Goal: Task Accomplishment & Management: Use online tool/utility

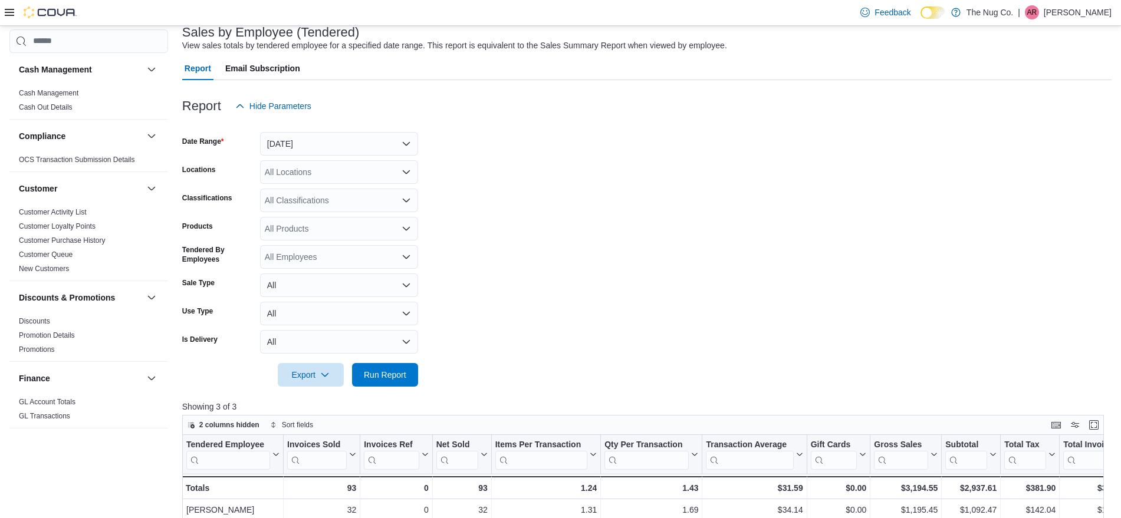
scroll to position [74, 0]
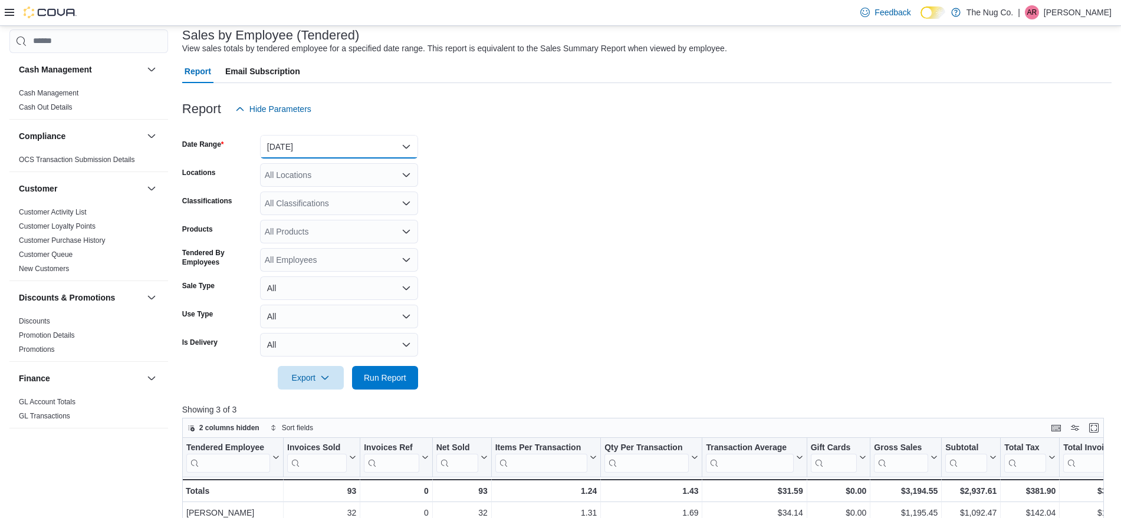
click at [353, 139] on button "[DATE]" at bounding box center [339, 147] width 158 height 24
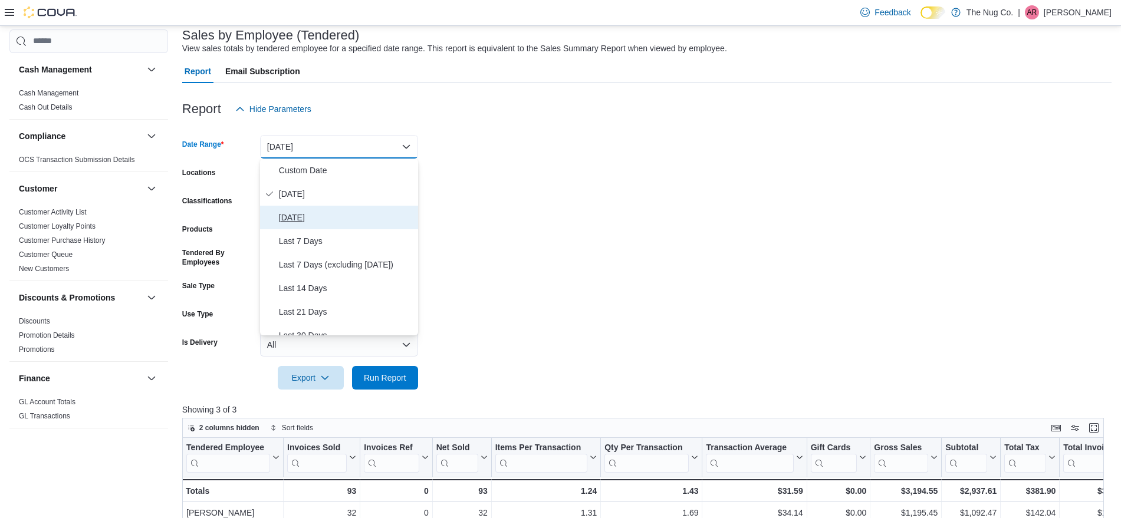
click at [329, 214] on span "[DATE]" at bounding box center [346, 218] width 134 height 14
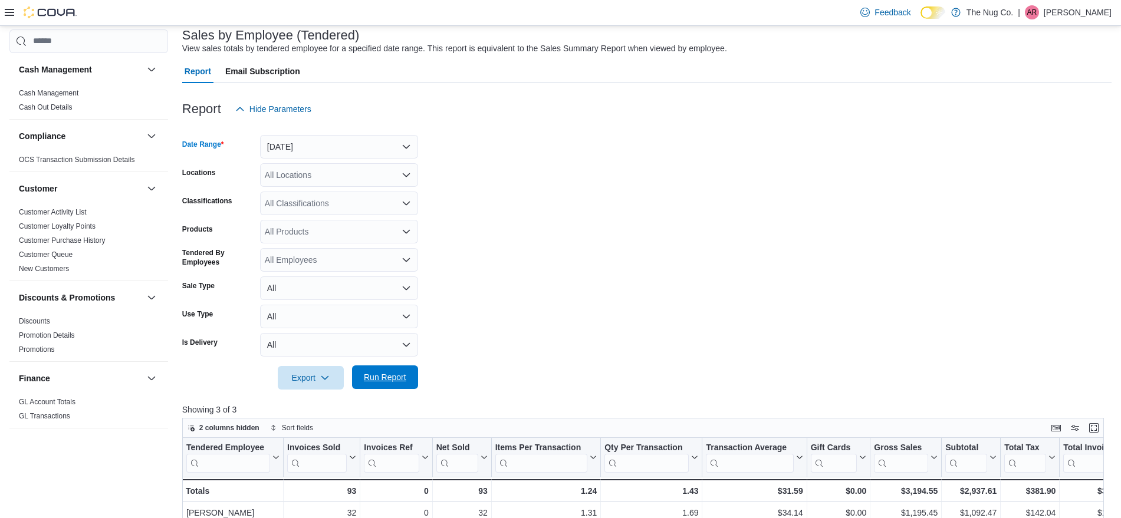
click at [388, 379] on span "Run Report" at bounding box center [385, 377] width 42 height 12
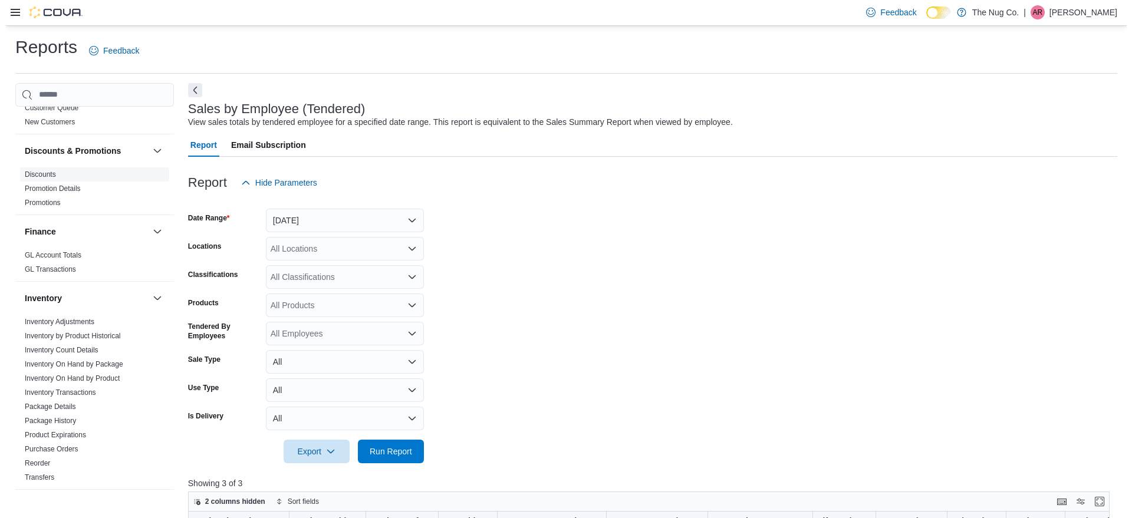
scroll to position [221, 0]
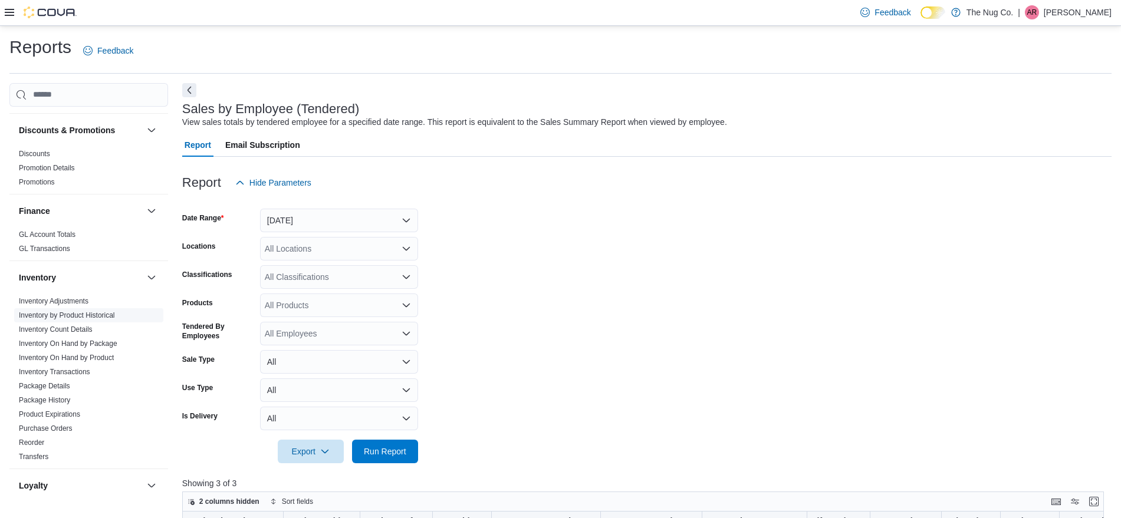
click at [95, 314] on link "Inventory by Product Historical" at bounding box center [67, 315] width 96 height 8
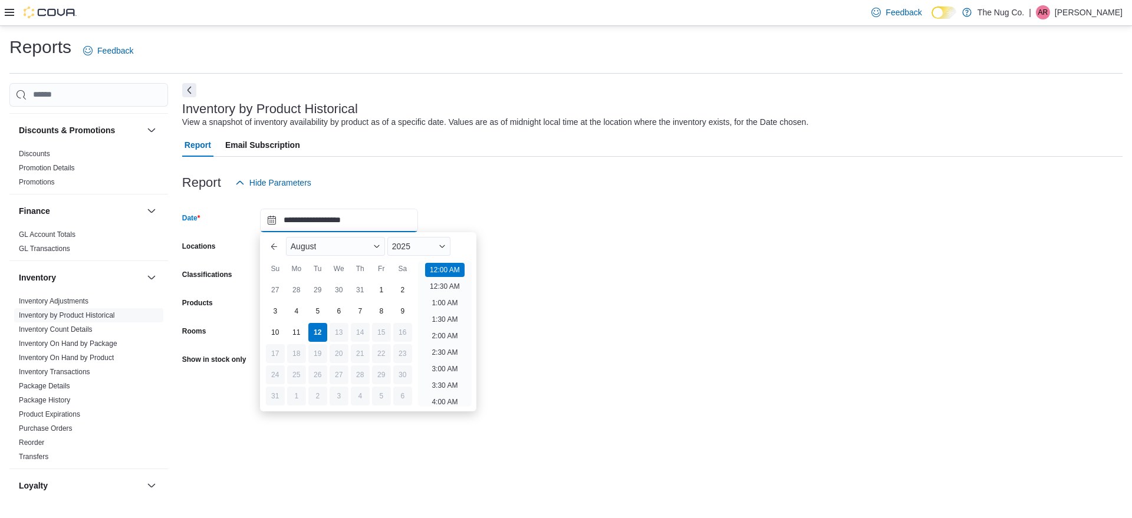
scroll to position [37, 0]
click at [390, 220] on input "**********" at bounding box center [339, 221] width 158 height 24
click at [447, 295] on li "8:30 AM" at bounding box center [444, 293] width 35 height 14
type input "**********"
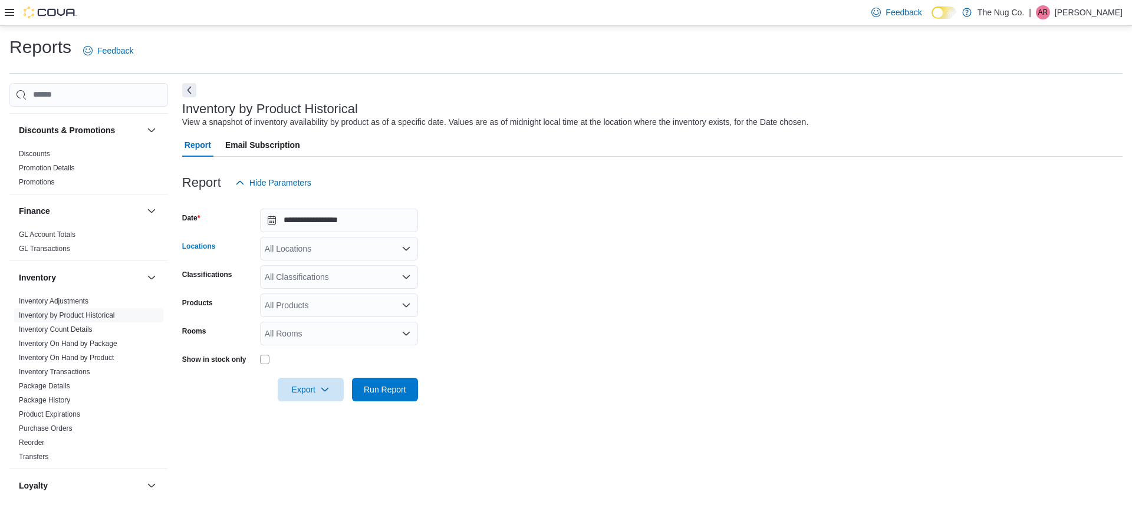
click at [388, 255] on div "All Locations" at bounding box center [339, 249] width 158 height 24
click at [369, 303] on span "[STREET_ADDRESS][PERSON_NAME][PERSON_NAME]" at bounding box center [394, 303] width 218 height 12
click at [503, 284] on form "**********" at bounding box center [652, 298] width 941 height 207
click at [374, 284] on div "All Classifications" at bounding box center [339, 277] width 158 height 24
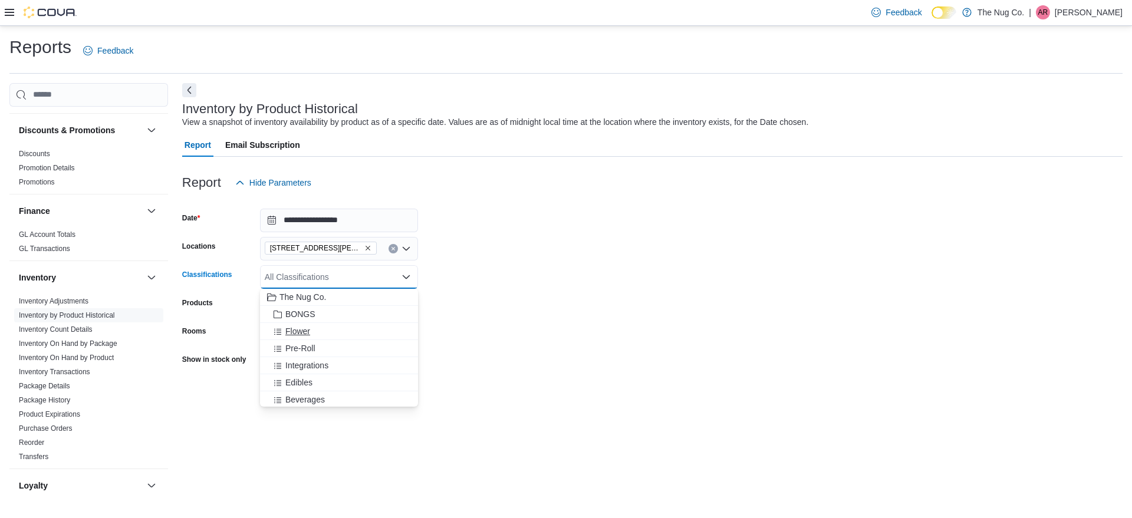
click at [333, 326] on div "Flower" at bounding box center [339, 332] width 144 height 12
click at [333, 326] on div "Pre-Roll" at bounding box center [327, 332] width 121 height 12
click at [333, 350] on div "Edibles" at bounding box center [339, 349] width 144 height 12
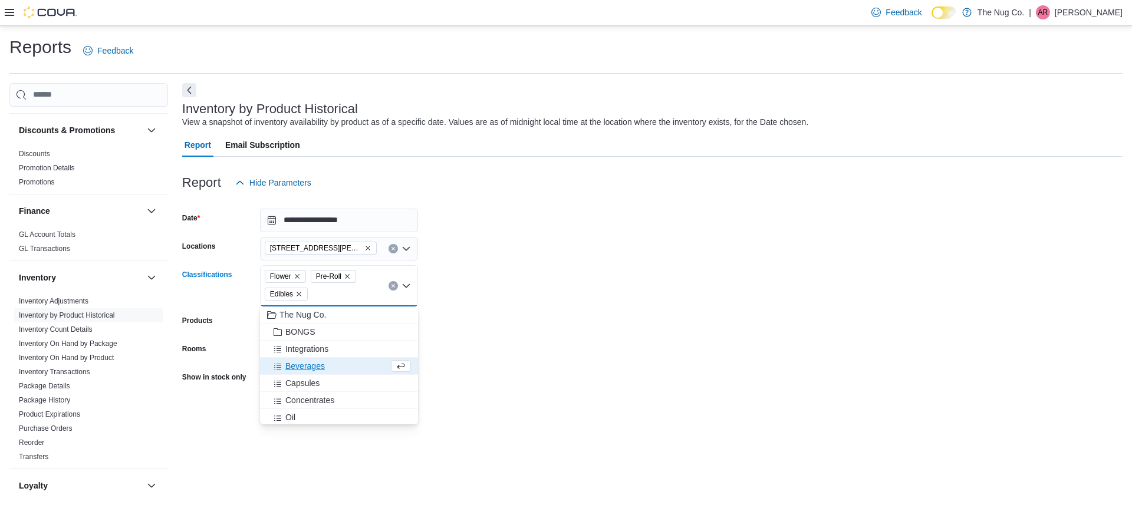
click at [334, 363] on div "Beverages" at bounding box center [327, 366] width 121 height 12
click at [334, 368] on div "Capsules" at bounding box center [327, 366] width 121 height 12
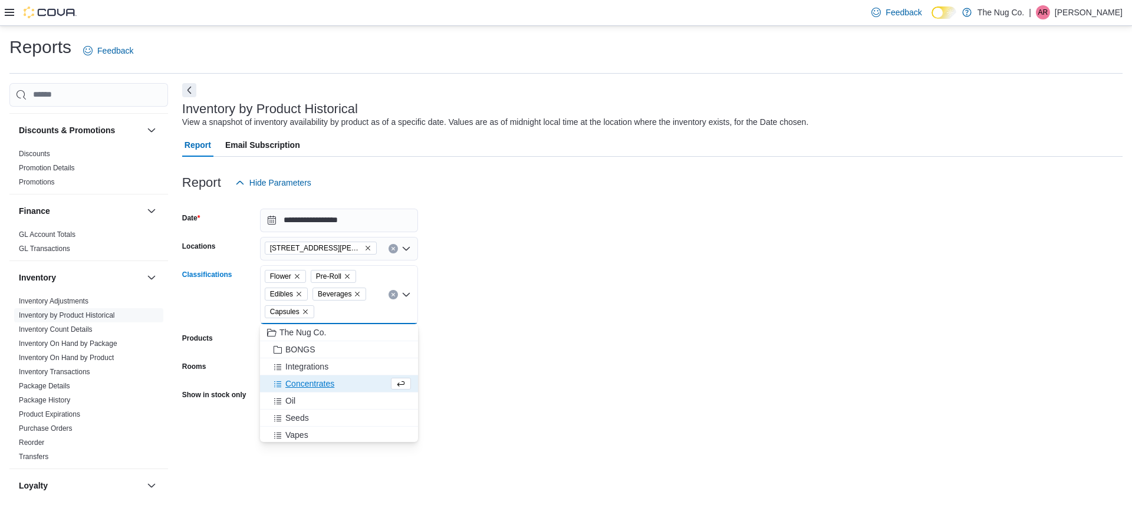
click at [336, 384] on div "Concentrates" at bounding box center [327, 384] width 121 height 12
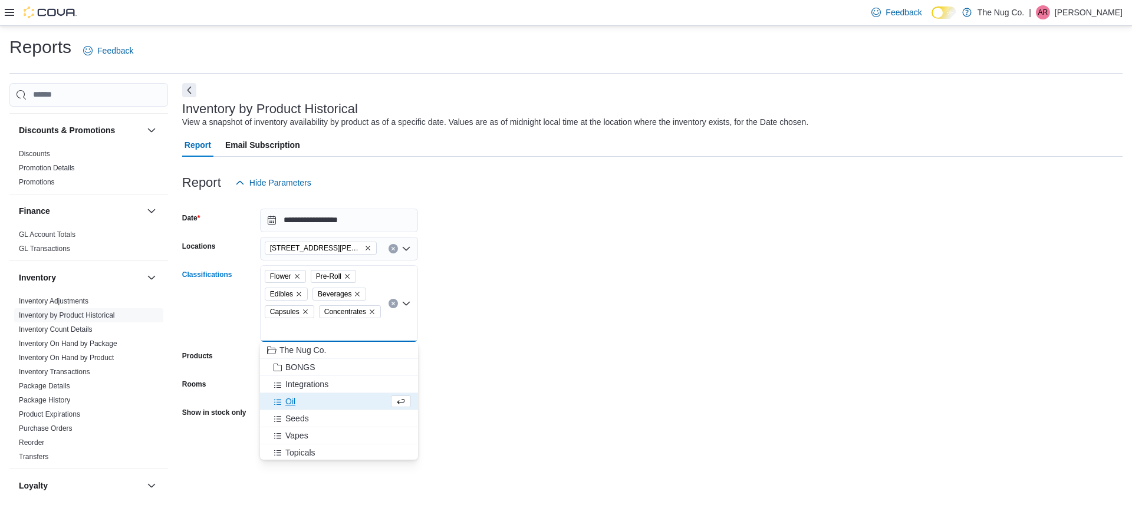
click at [331, 403] on div "Oil" at bounding box center [327, 402] width 121 height 12
click at [331, 419] on div "Vapes" at bounding box center [339, 419] width 144 height 12
click at [331, 419] on div "Topicals" at bounding box center [327, 419] width 121 height 12
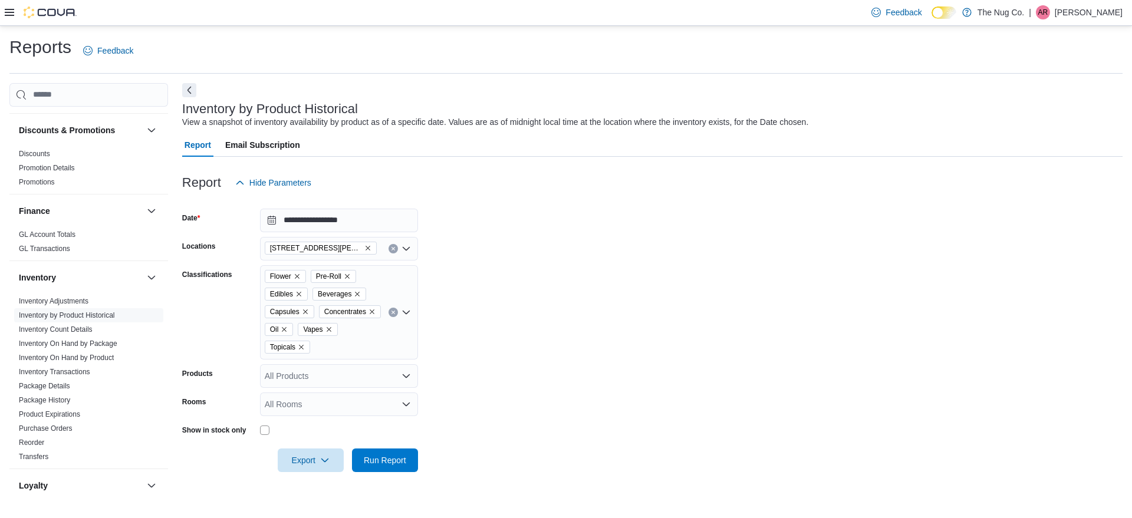
click at [518, 390] on form "**********" at bounding box center [652, 334] width 941 height 278
click at [361, 403] on div "All Rooms" at bounding box center [339, 405] width 158 height 24
click at [623, 376] on form "**********" at bounding box center [652, 334] width 941 height 278
click at [624, 416] on form "**********" at bounding box center [652, 334] width 941 height 278
click at [318, 464] on span "Export" at bounding box center [311, 460] width 52 height 24
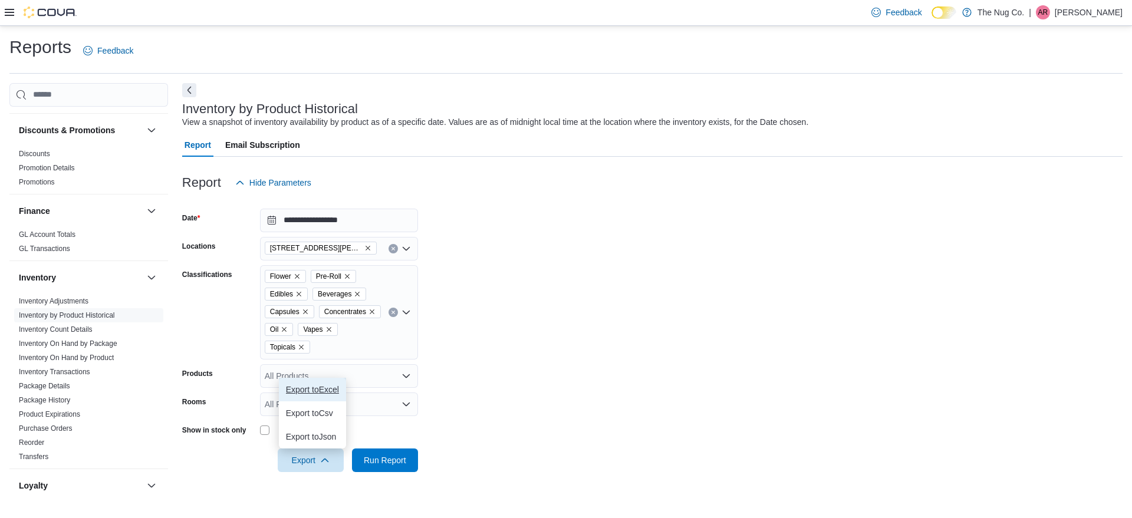
click at [331, 391] on span "Export to Excel" at bounding box center [312, 389] width 53 height 9
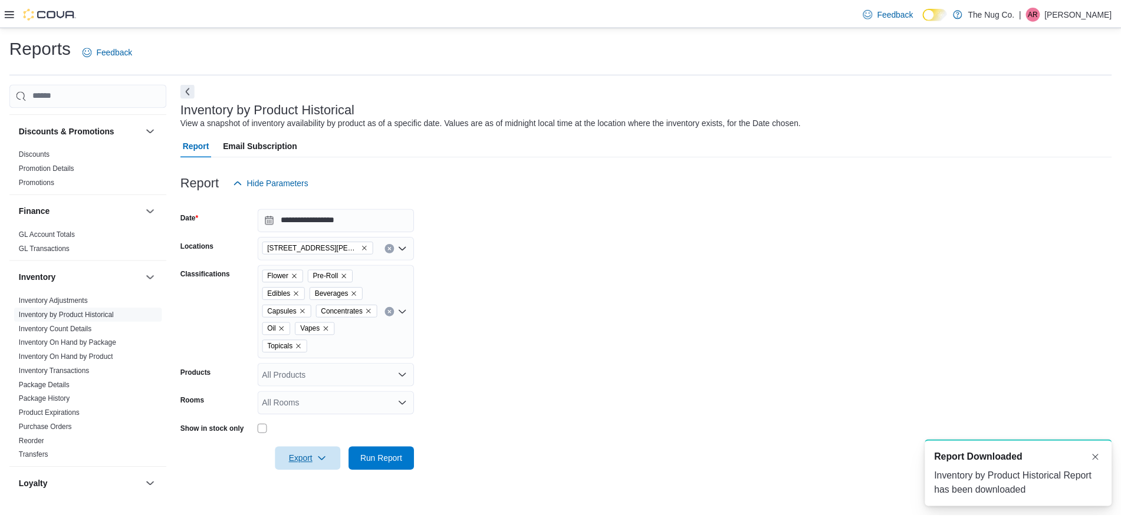
scroll to position [0, 0]
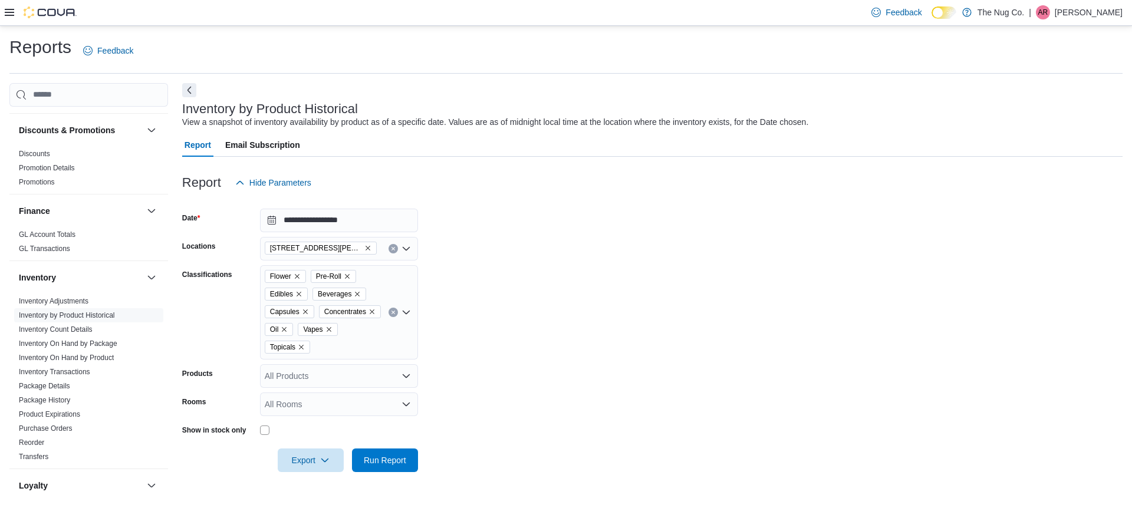
click at [553, 356] on form "**********" at bounding box center [652, 334] width 941 height 278
click at [347, 367] on div "All Products" at bounding box center [339, 376] width 158 height 24
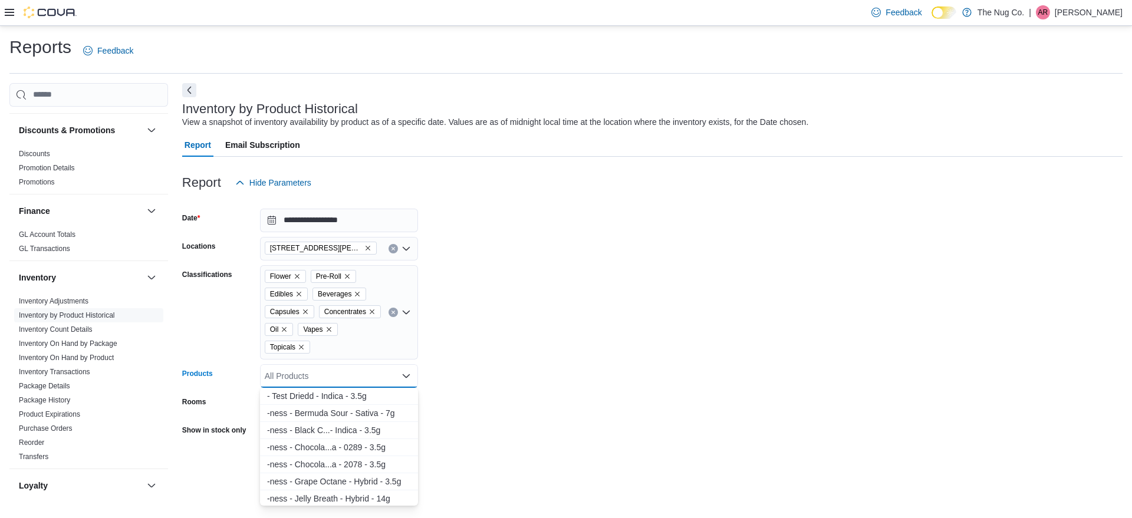
click at [607, 390] on form "**********" at bounding box center [652, 334] width 941 height 278
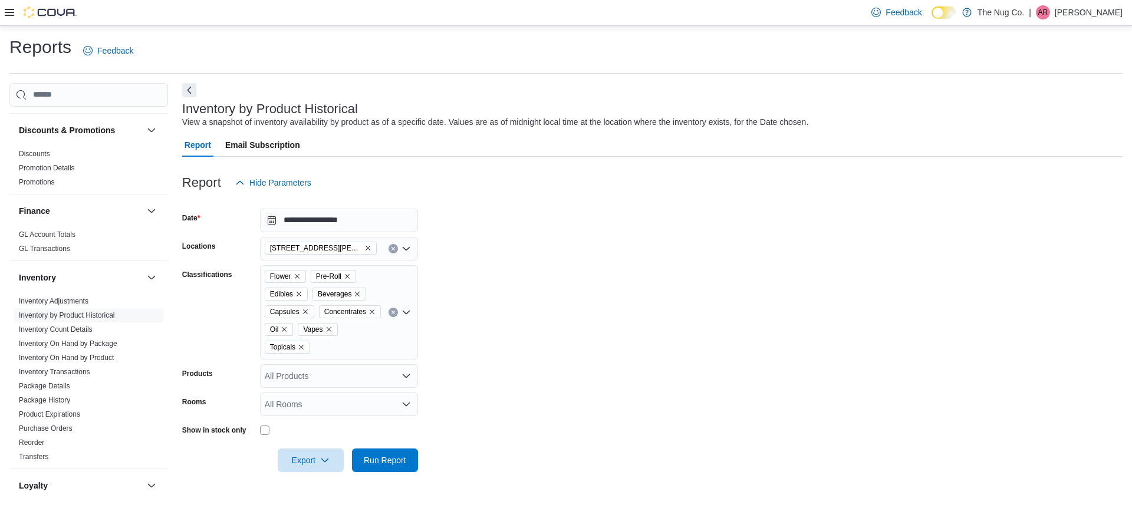
click at [397, 396] on div "All Rooms" at bounding box center [339, 405] width 158 height 24
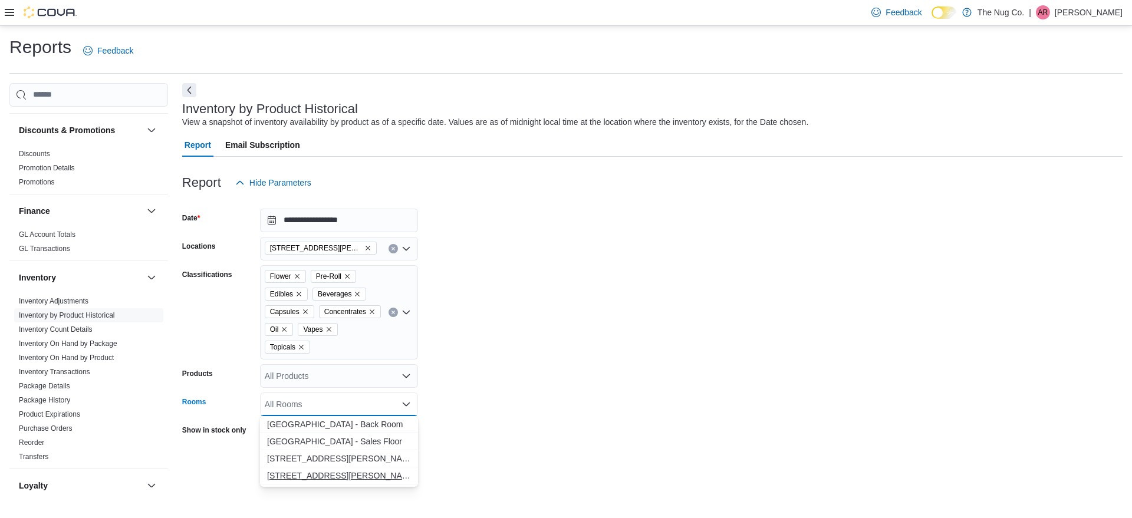
click at [385, 470] on span "514 Ritson Rd S, Oshawa, ON L1H 5K4 - Front Room" at bounding box center [339, 476] width 144 height 12
click at [604, 391] on form "**********" at bounding box center [652, 334] width 941 height 278
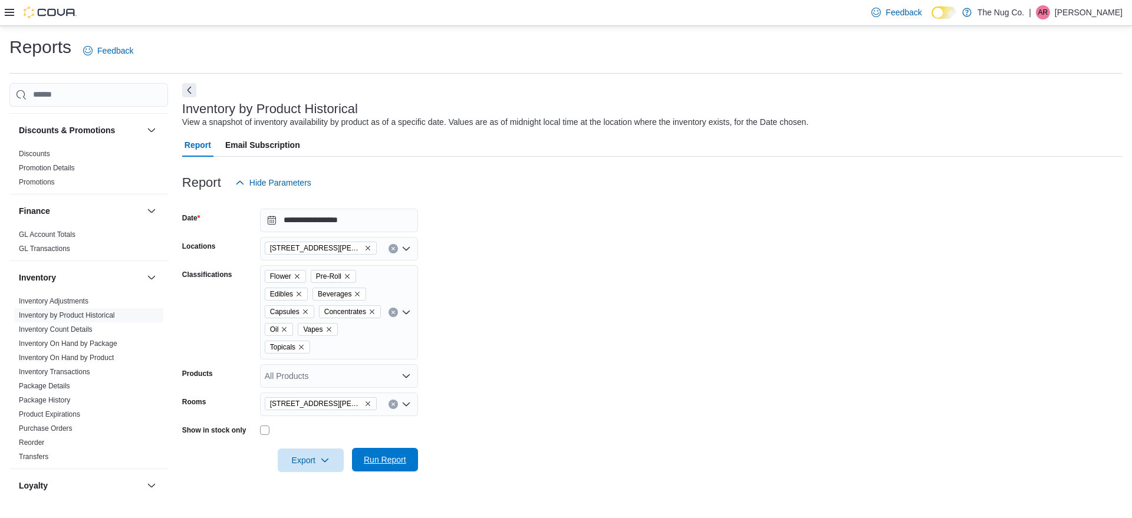
click at [410, 453] on span "Run Report" at bounding box center [385, 460] width 52 height 24
click at [281, 456] on button "Export" at bounding box center [311, 460] width 66 height 24
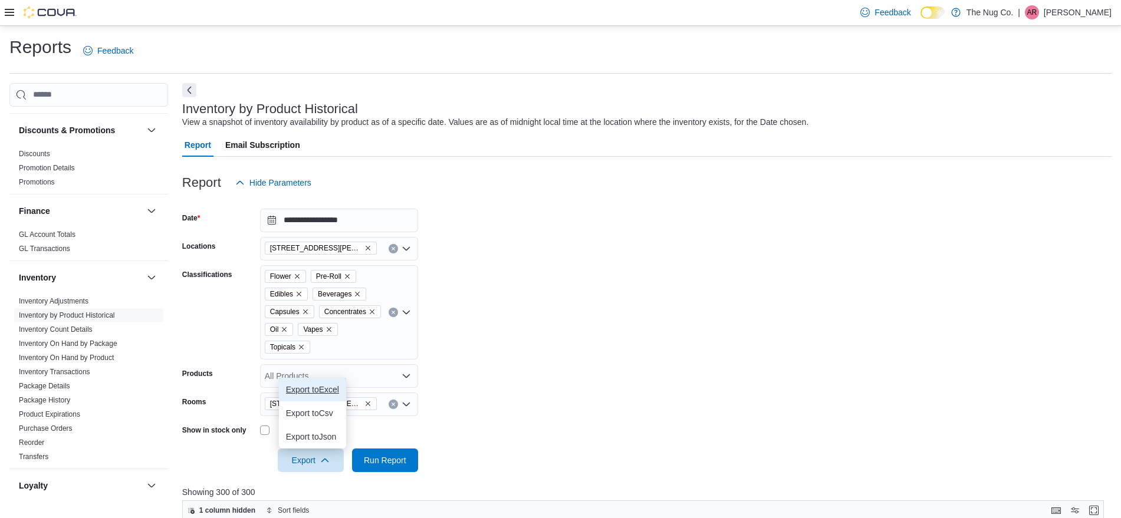
click at [331, 397] on button "Export to Excel" at bounding box center [312, 390] width 67 height 24
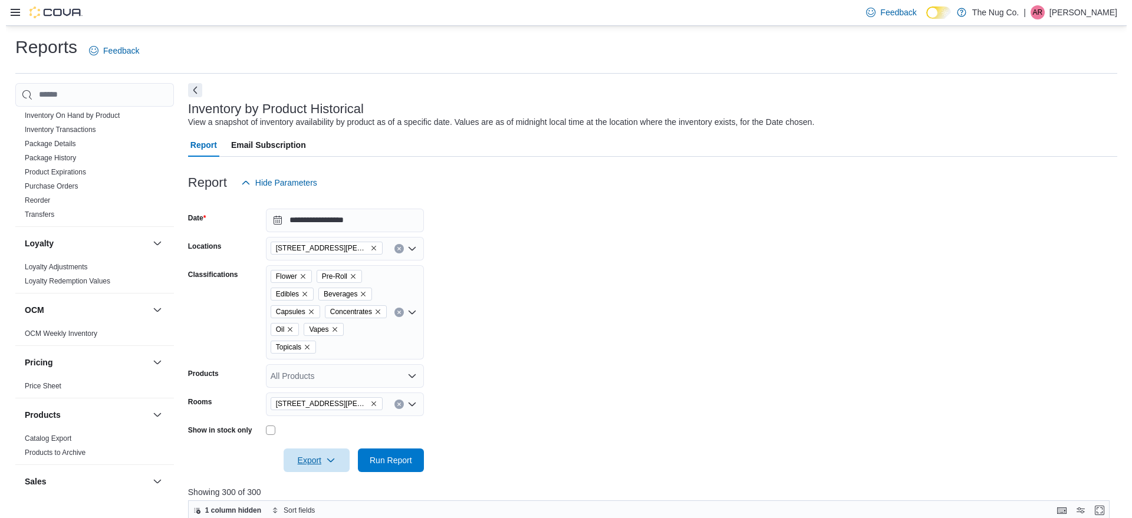
scroll to position [486, 0]
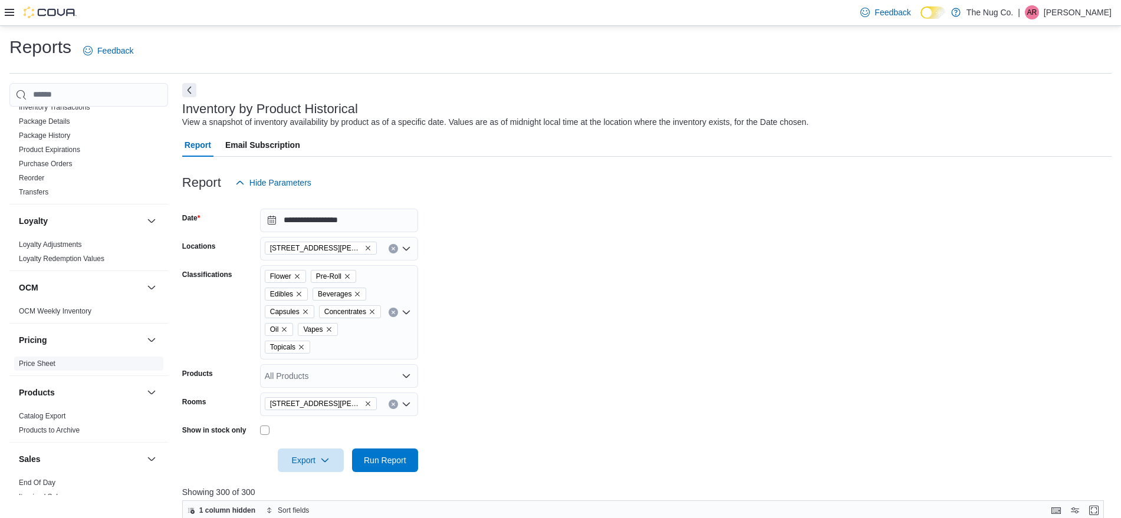
click at [44, 360] on link "Price Sheet" at bounding box center [37, 364] width 37 height 8
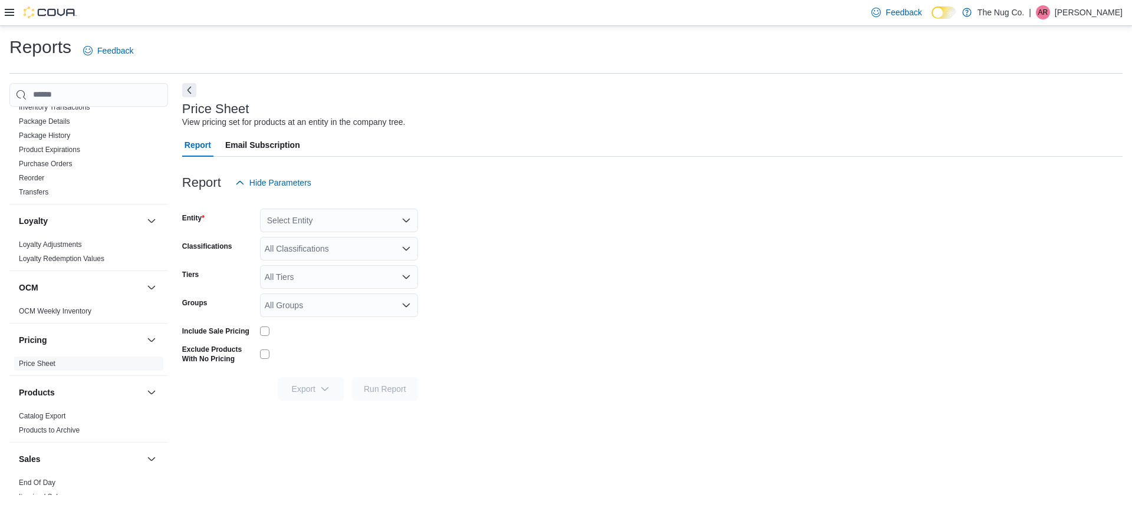
click at [345, 222] on div "Select Entity" at bounding box center [339, 221] width 158 height 24
click at [339, 243] on span "The Nug Co." at bounding box center [317, 241] width 47 height 12
click at [481, 233] on form "Entity The Nug Co. Classifications All Classifications Tiers All Tiers Groups A…" at bounding box center [652, 298] width 941 height 206
click at [390, 248] on div "All Classifications" at bounding box center [339, 249] width 158 height 24
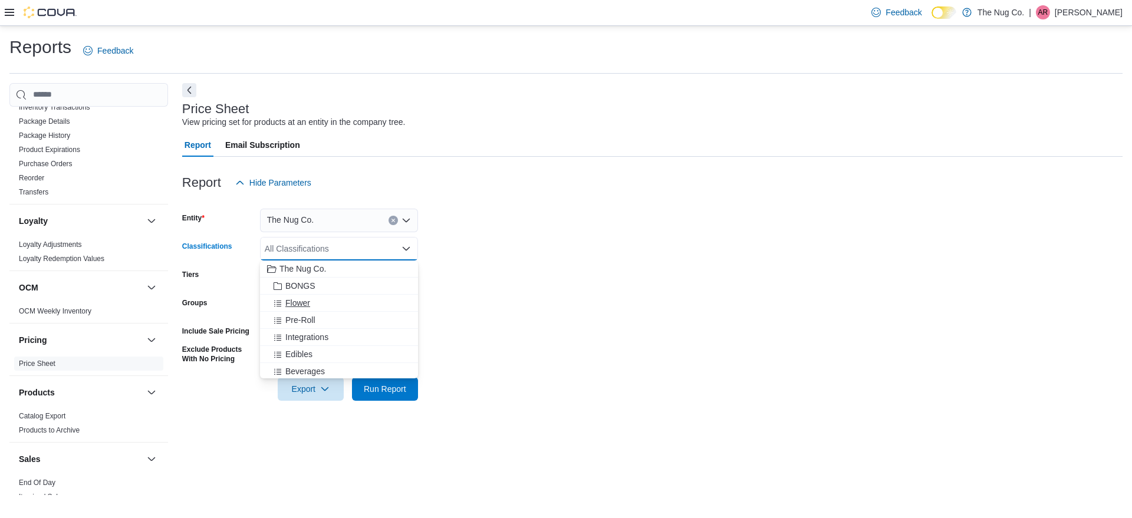
click at [325, 300] on div "Flower" at bounding box center [339, 303] width 144 height 12
click at [325, 300] on div "Pre-Roll" at bounding box center [327, 303] width 121 height 12
click at [325, 300] on span "Integrations" at bounding box center [306, 303] width 43 height 12
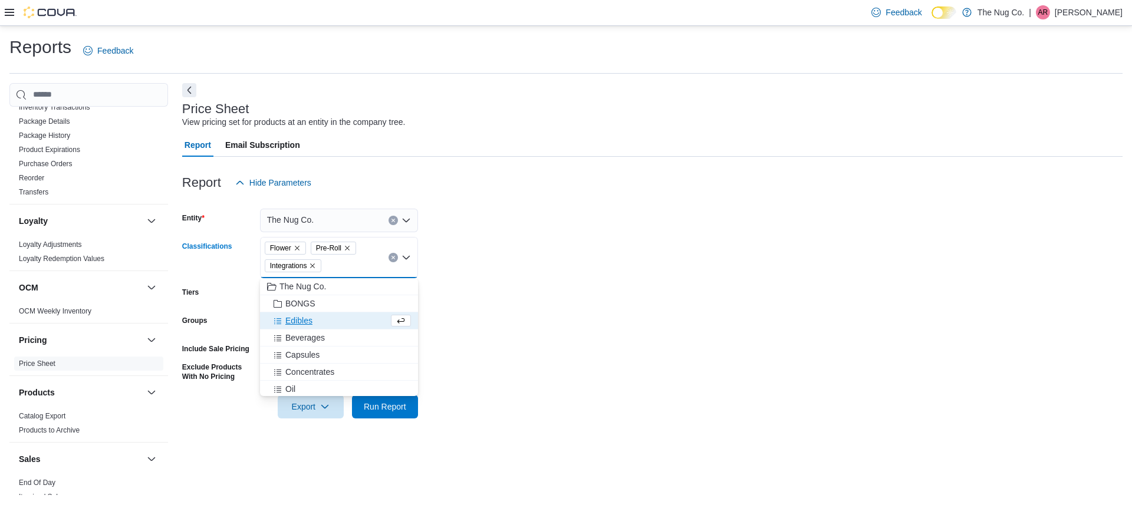
click at [312, 264] on icon "Remove Integrations from selection in this group" at bounding box center [312, 265] width 7 height 7
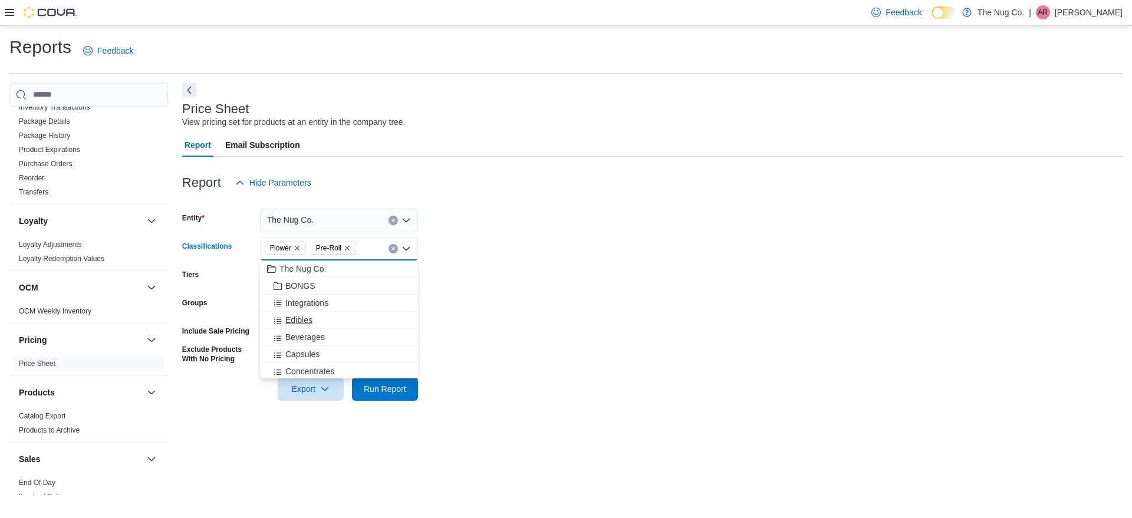
click at [309, 320] on span "Edibles" at bounding box center [298, 320] width 27 height 12
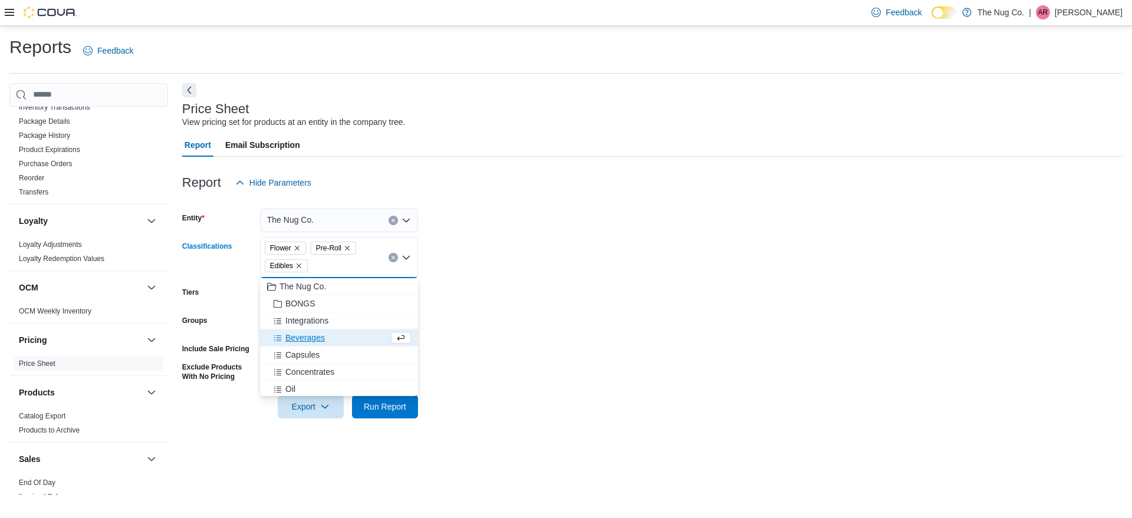
click at [316, 338] on span "Beverages" at bounding box center [305, 338] width 40 height 12
click at [314, 340] on span "Capsules" at bounding box center [302, 338] width 34 height 12
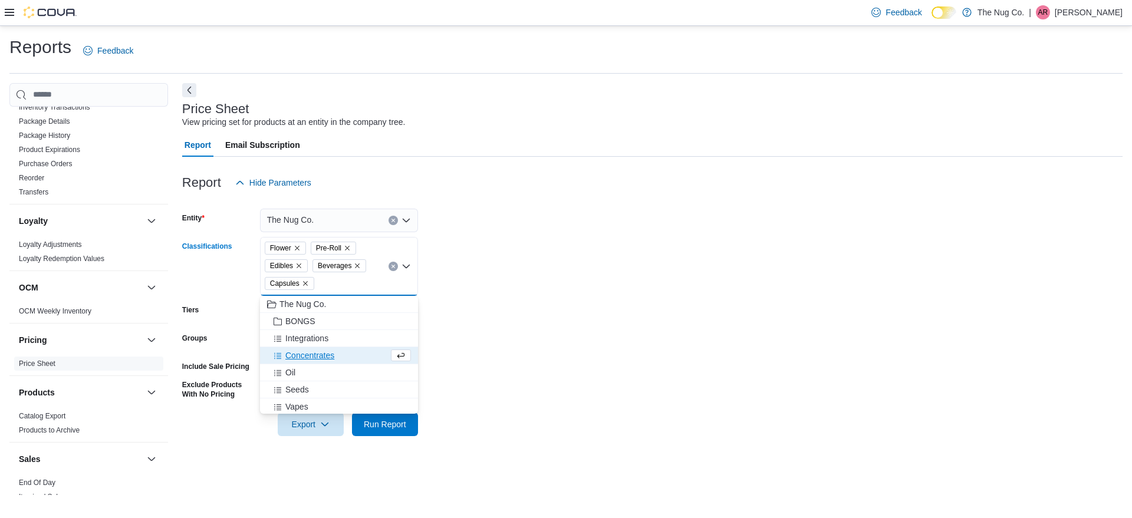
click at [317, 356] on span "Concentrates" at bounding box center [309, 356] width 49 height 12
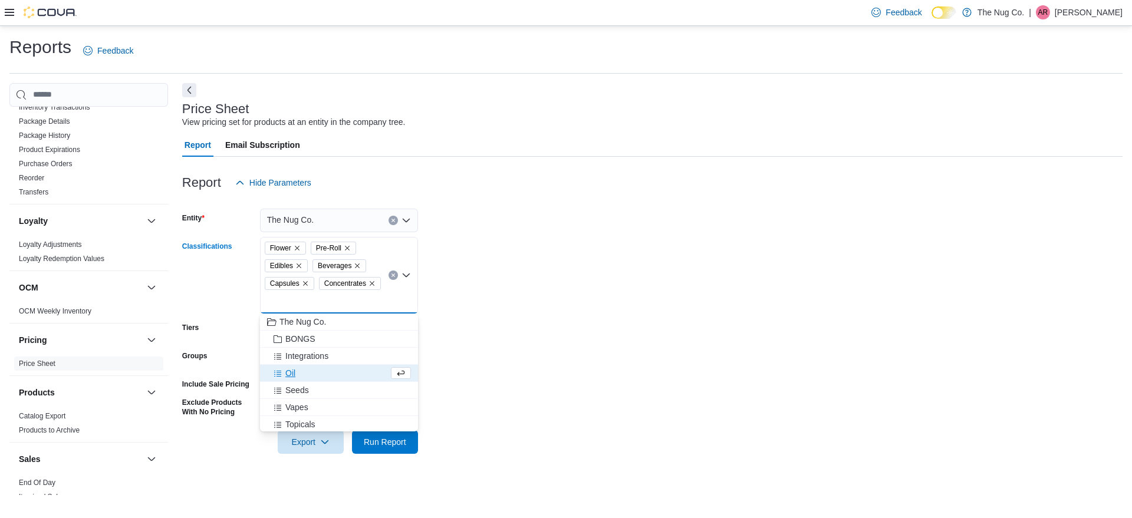
click at [304, 376] on div "Oil" at bounding box center [327, 373] width 121 height 12
click at [312, 389] on div "Vapes" at bounding box center [339, 390] width 144 height 12
click at [312, 389] on span "Topicals" at bounding box center [300, 390] width 30 height 12
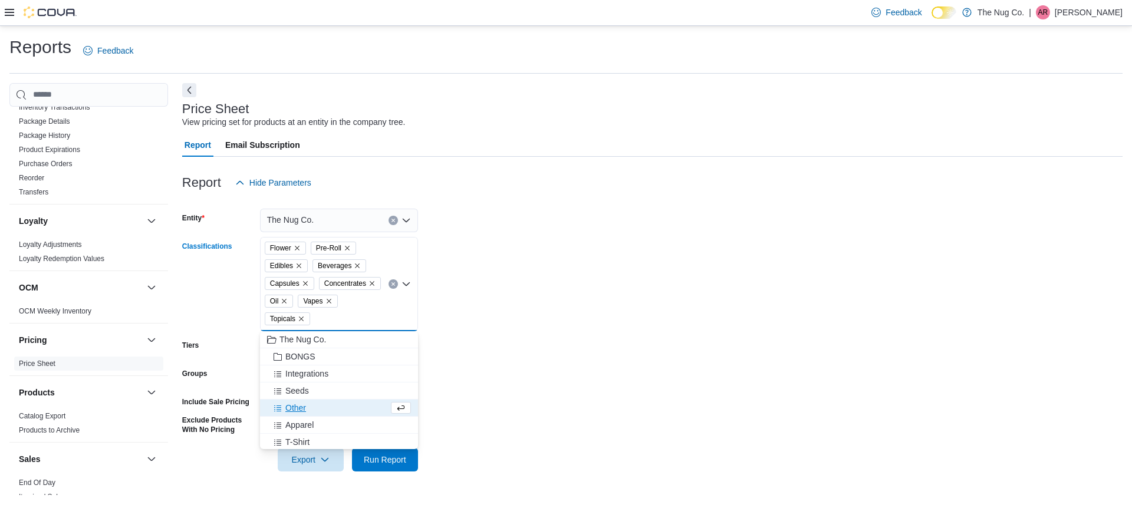
click at [479, 366] on form "Entity The Nug Co. Classifications Flower Pre-Roll Edibles Beverages Capsules C…" at bounding box center [652, 333] width 941 height 277
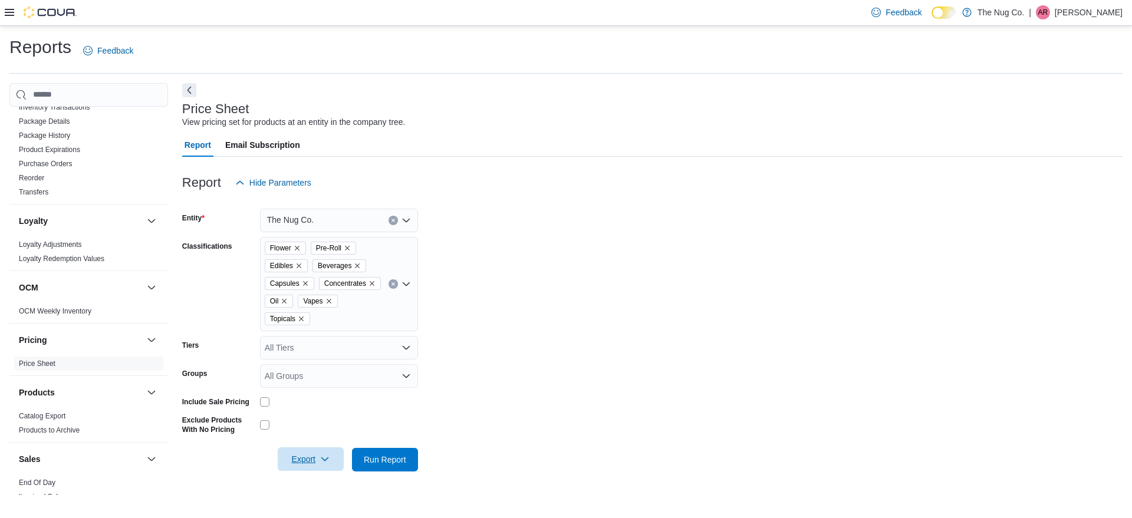
click at [319, 462] on span "Export" at bounding box center [311, 460] width 52 height 24
click at [331, 393] on span "Export to Excel" at bounding box center [312, 388] width 53 height 9
click at [305, 392] on span "Export to Excel" at bounding box center [312, 388] width 53 height 9
click at [307, 386] on span "Export to Excel" at bounding box center [312, 388] width 53 height 9
click at [10, 12] on icon at bounding box center [9, 12] width 9 height 7
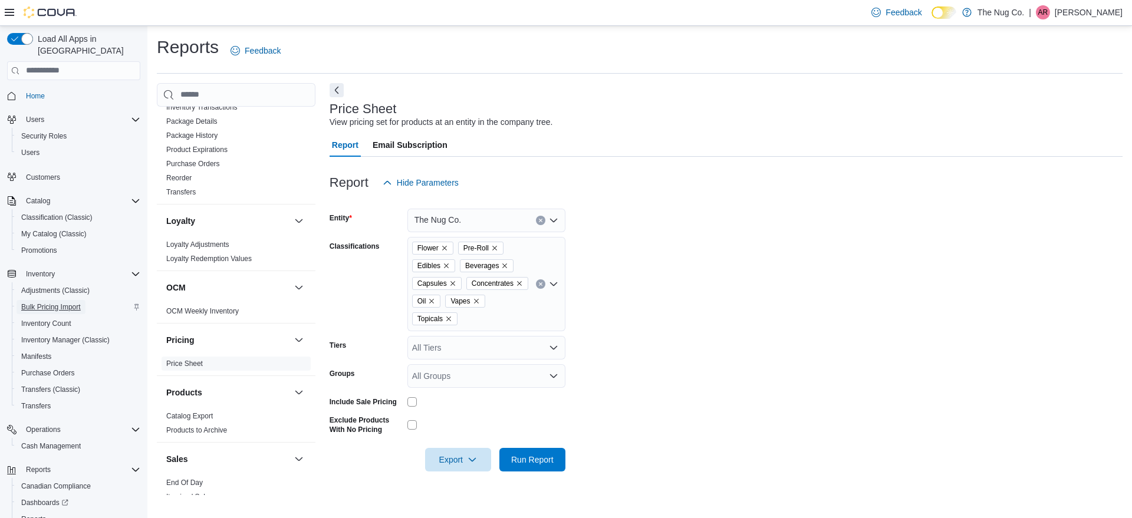
click at [64, 303] on span "Bulk Pricing Import" at bounding box center [51, 307] width 60 height 9
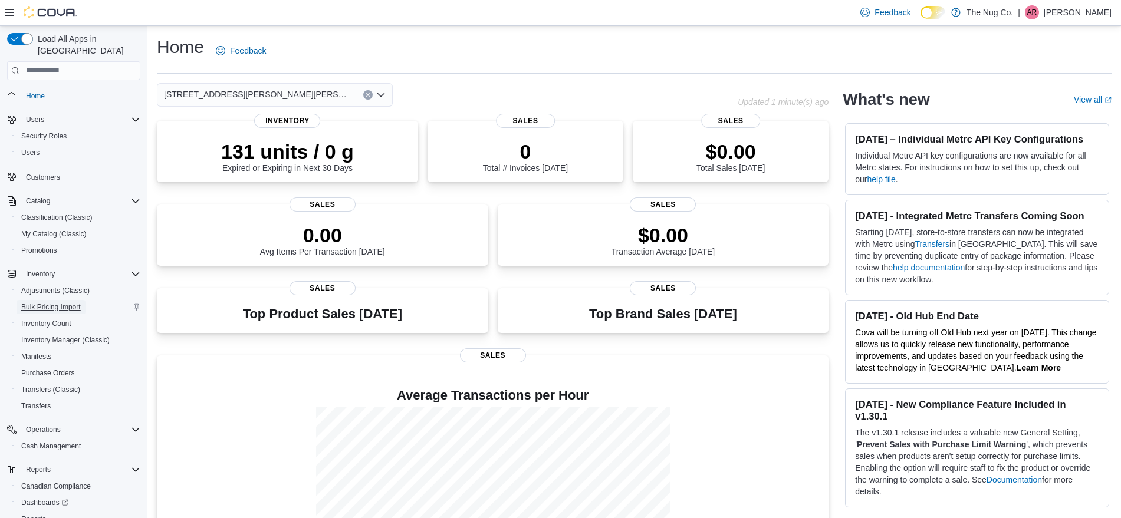
drag, startPoint x: 0, startPoint y: 0, endPoint x: 68, endPoint y: 290, distance: 297.9
click at [68, 303] on span "Bulk Pricing Import" at bounding box center [51, 307] width 60 height 9
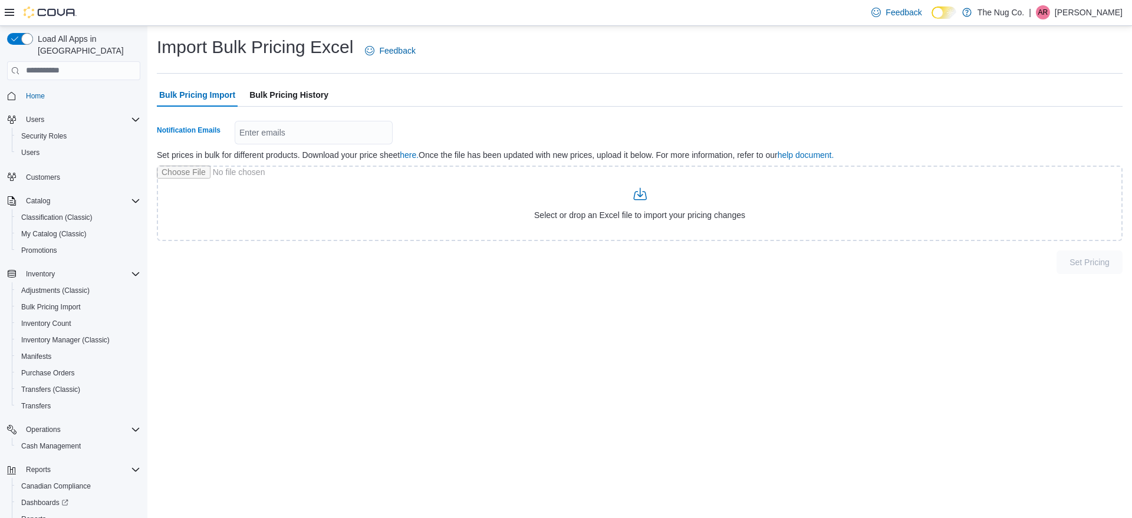
click at [275, 128] on div "Enter emails" at bounding box center [314, 133] width 158 height 24
type input "**********"
click at [465, 112] on div at bounding box center [640, 114] width 966 height 14
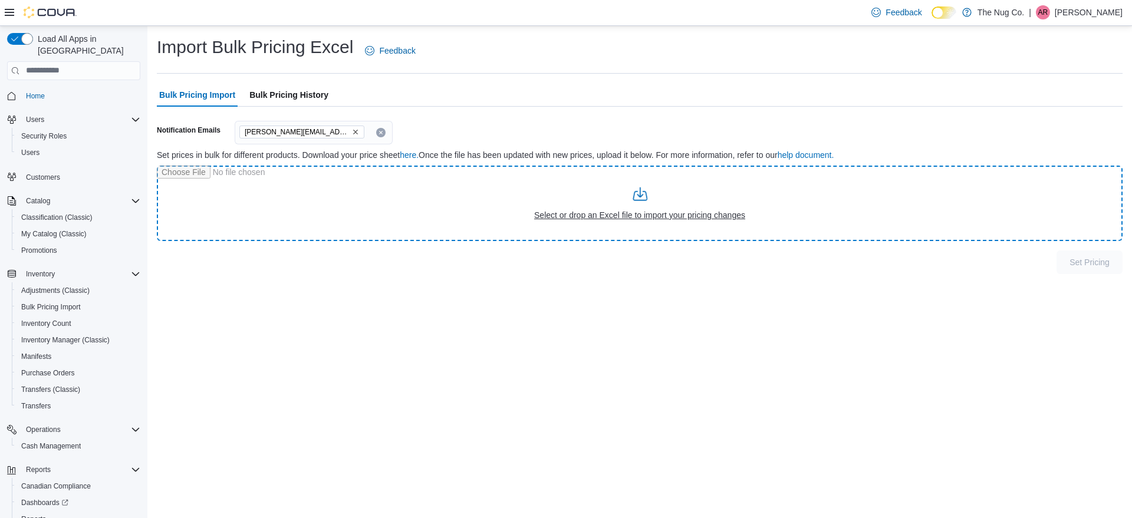
click at [646, 198] on input "file" at bounding box center [640, 203] width 966 height 75
type input "**********"
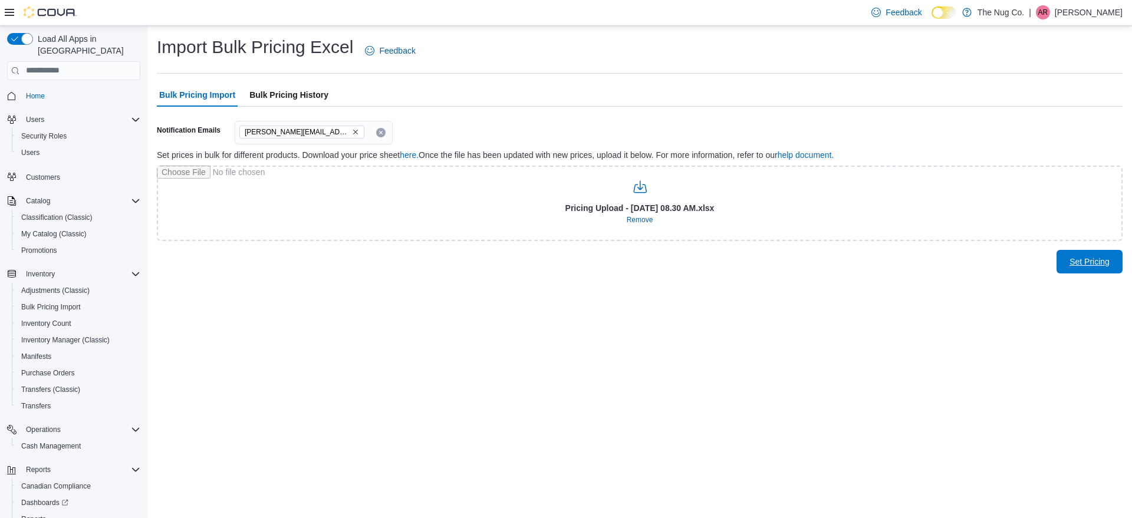
click at [1104, 262] on span "Set Pricing" at bounding box center [1090, 262] width 40 height 12
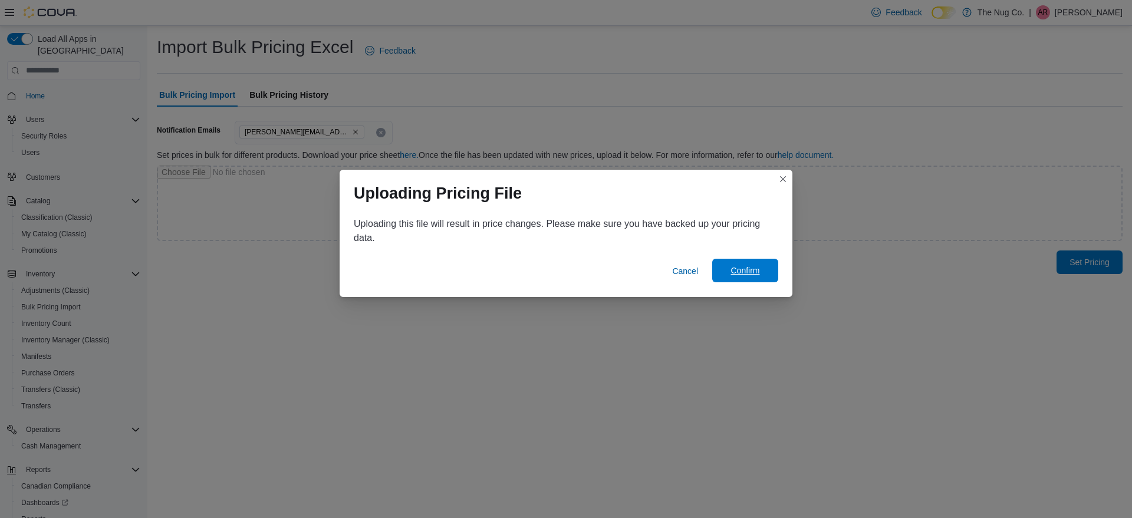
click at [752, 270] on span "Confirm" at bounding box center [745, 271] width 29 height 12
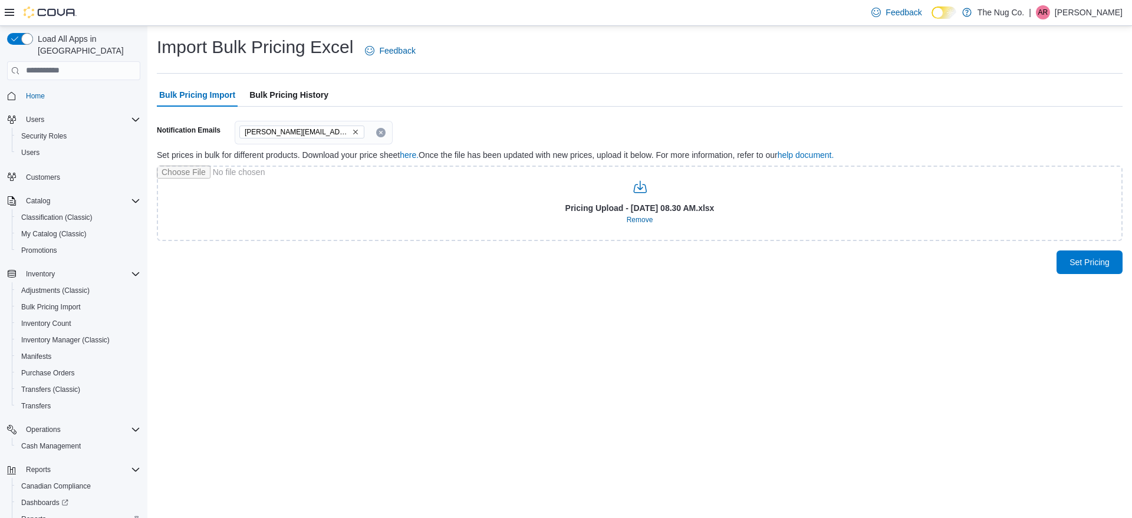
click at [65, 512] on div "Reports" at bounding box center [79, 519] width 124 height 14
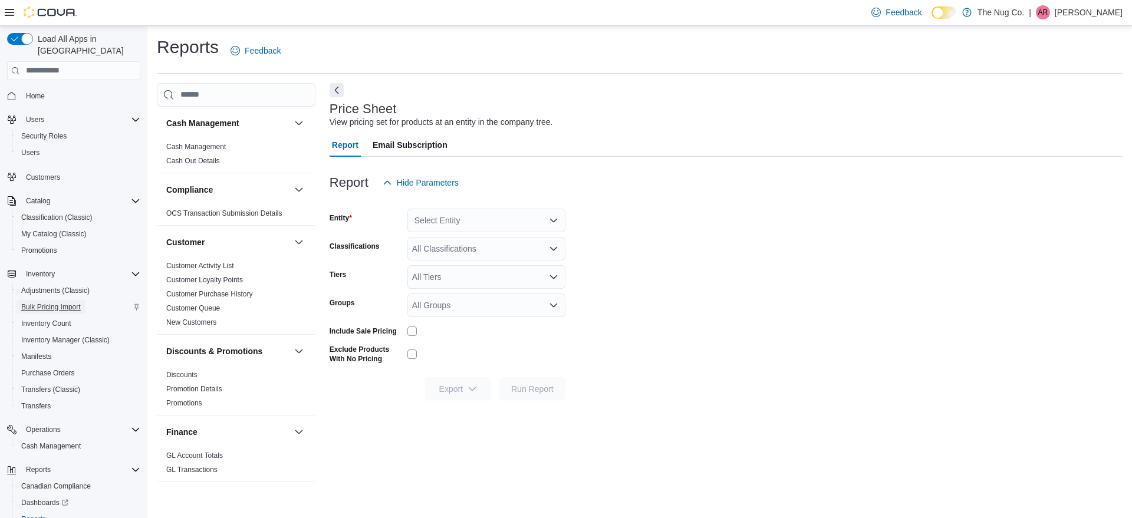
click at [58, 303] on span "Bulk Pricing Import" at bounding box center [51, 307] width 60 height 9
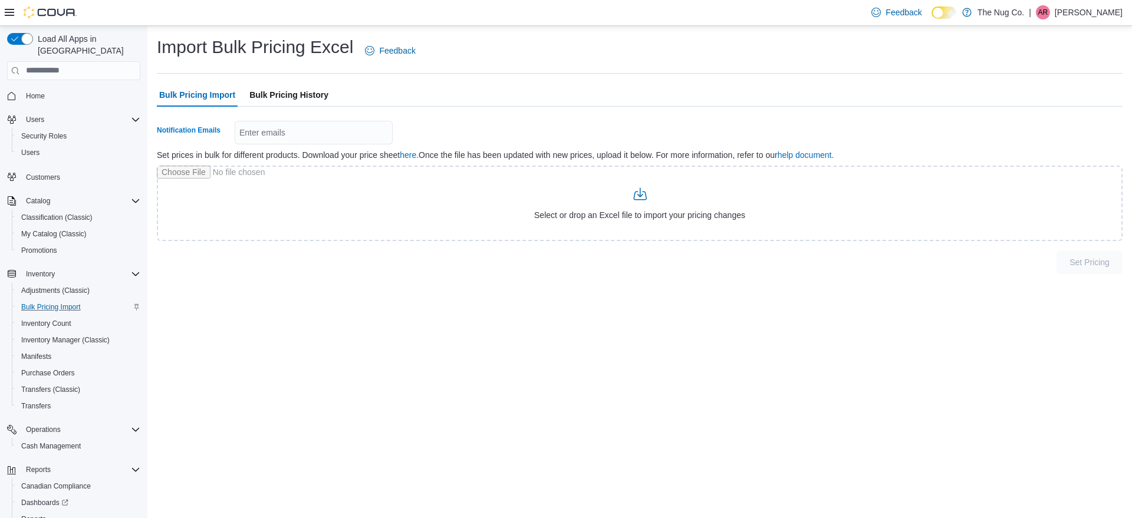
click at [280, 137] on div "Enter emails" at bounding box center [314, 133] width 158 height 24
drag, startPoint x: 212, startPoint y: 114, endPoint x: 217, endPoint y: 119, distance: 6.7
click at [212, 114] on div at bounding box center [640, 114] width 966 height 14
click at [268, 133] on div "*" at bounding box center [314, 133] width 158 height 24
type input "**********"
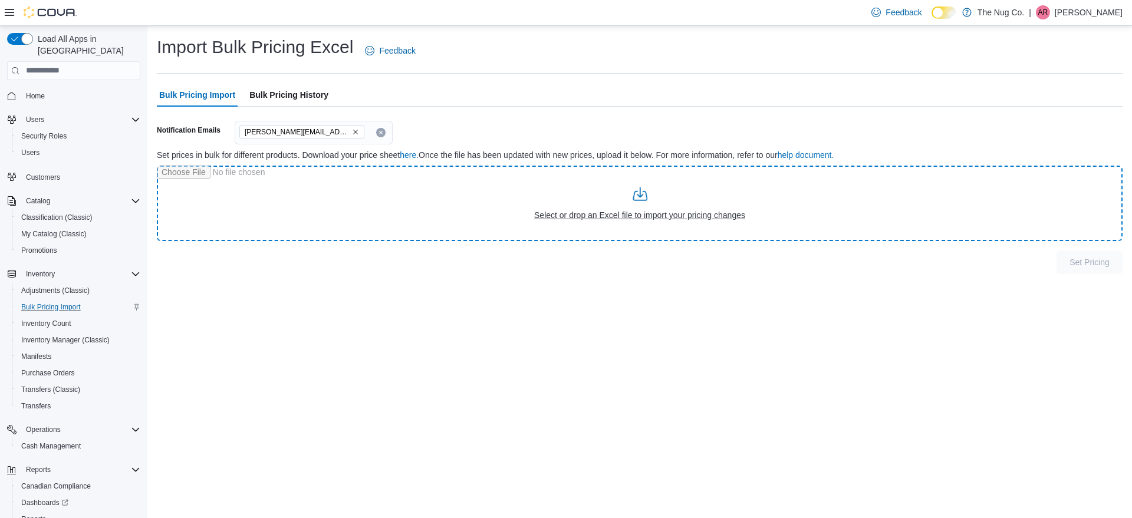
click at [608, 217] on input "file" at bounding box center [640, 203] width 966 height 75
type input "**********"
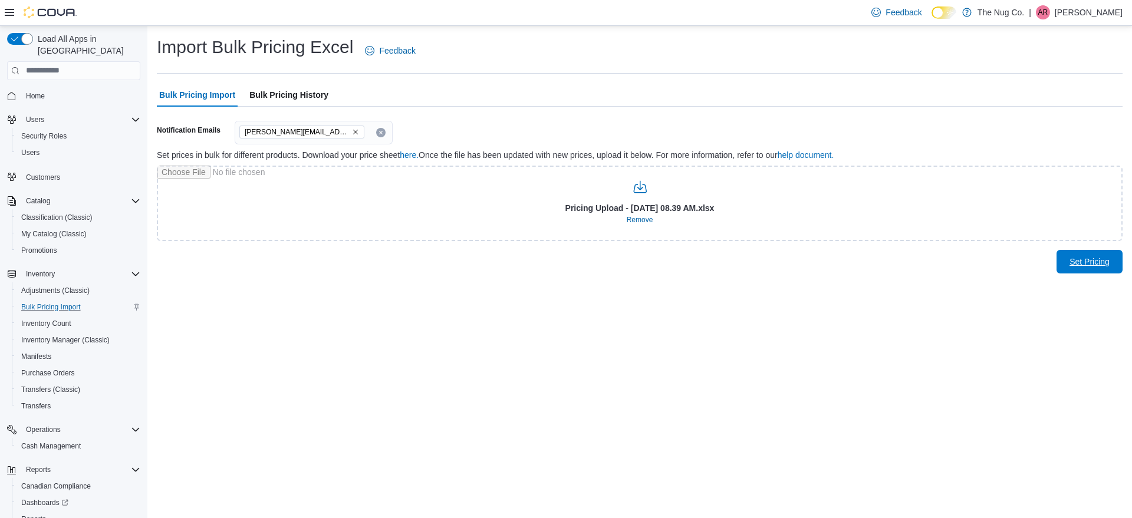
click at [1094, 264] on span "Set Pricing" at bounding box center [1090, 262] width 40 height 12
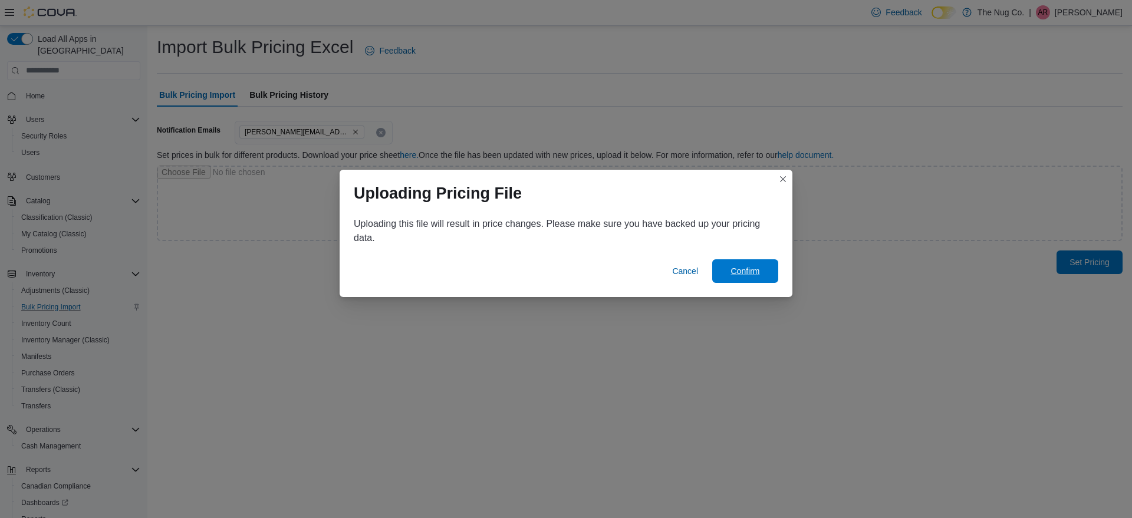
click at [742, 265] on span "Confirm" at bounding box center [745, 271] width 29 height 12
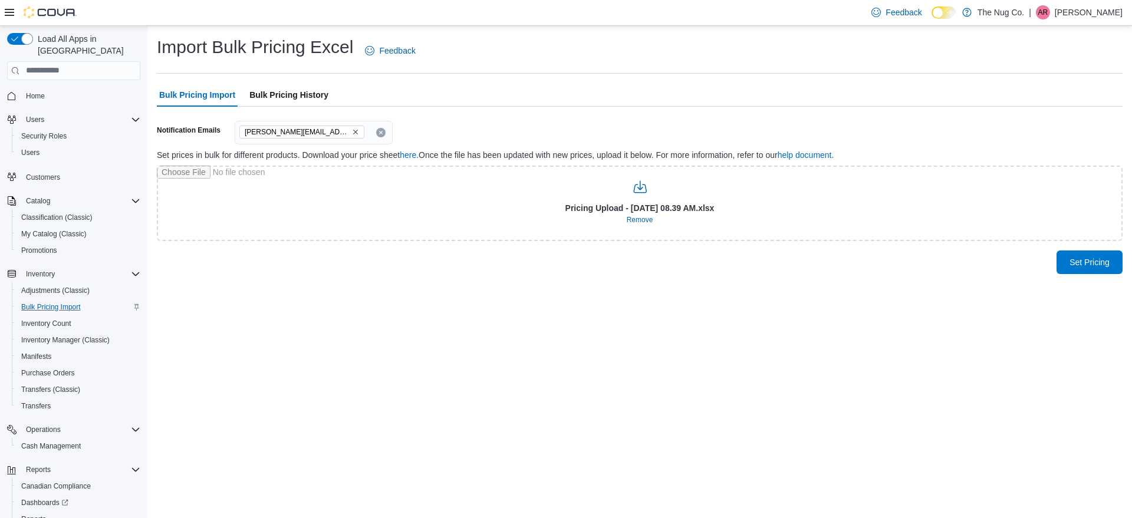
scroll to position [55, 0]
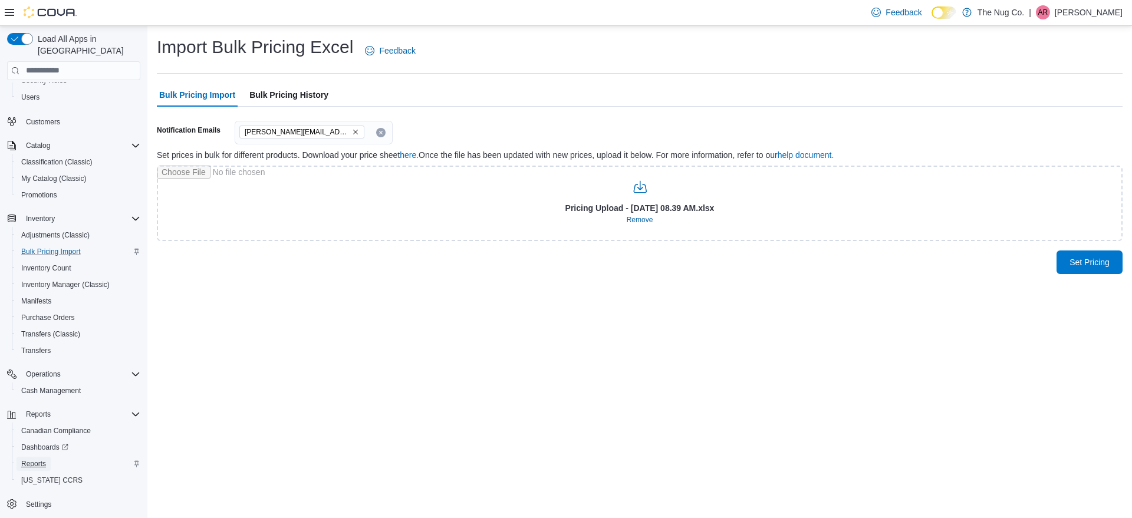
click at [47, 457] on link "Reports" at bounding box center [34, 464] width 34 height 14
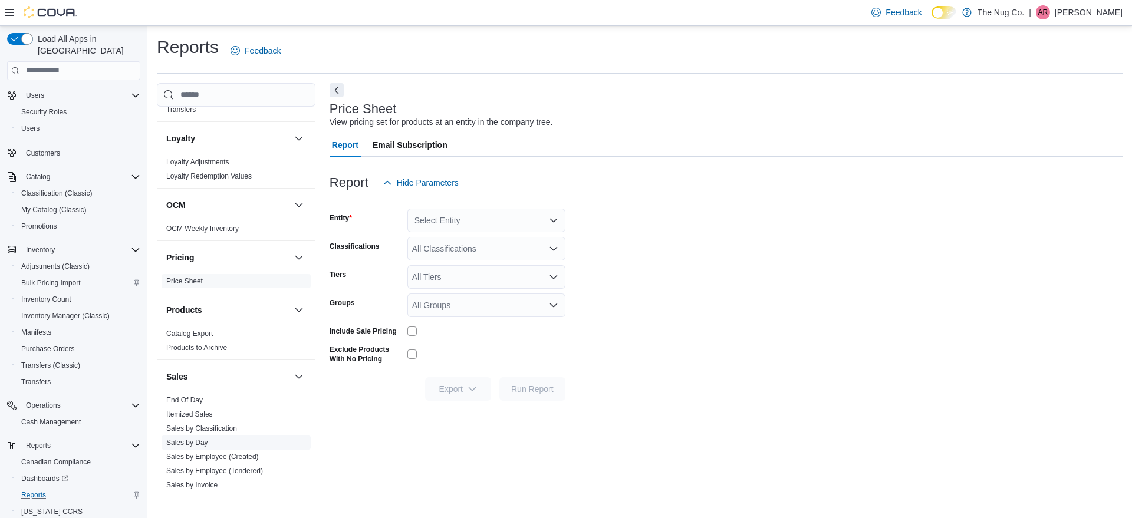
scroll to position [590, 0]
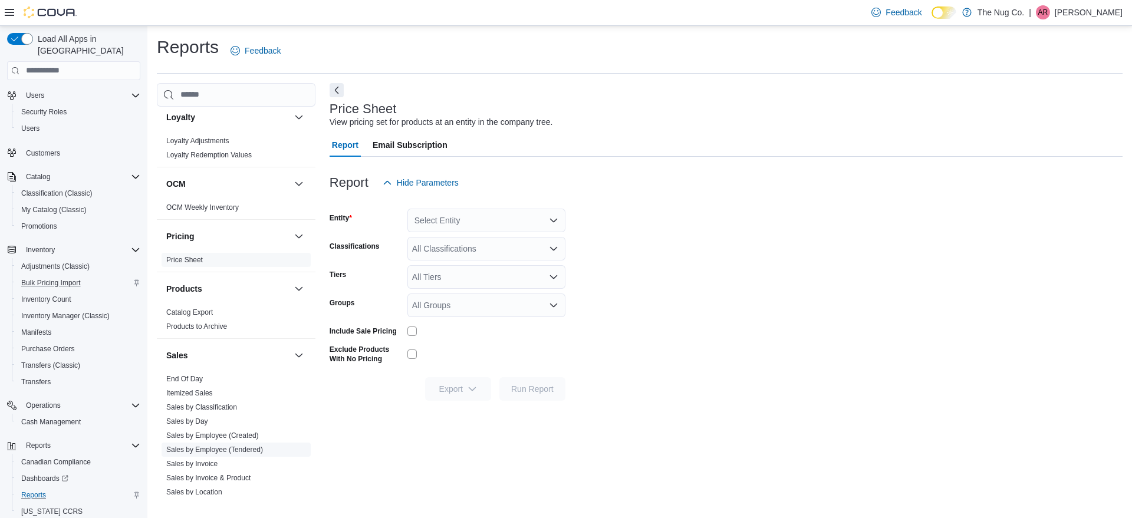
click at [228, 449] on link "Sales by Employee (Tendered)" at bounding box center [214, 450] width 97 height 8
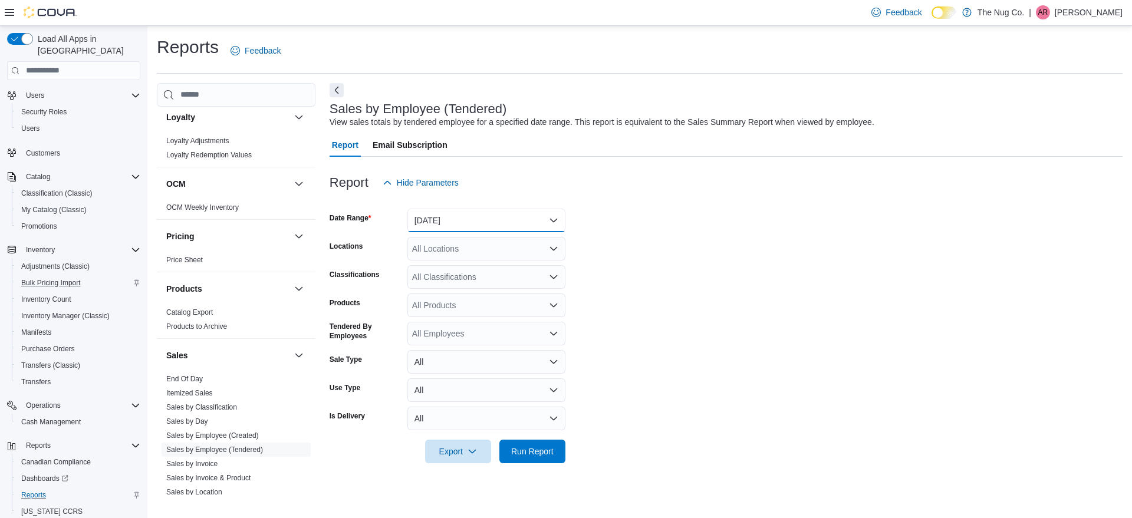
click at [538, 220] on button "[DATE]" at bounding box center [486, 221] width 158 height 24
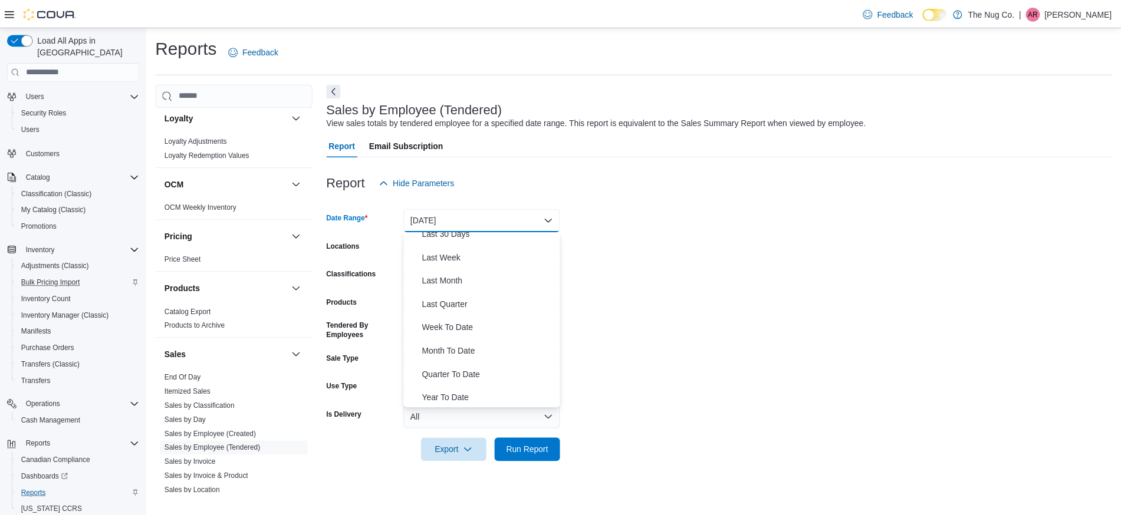
scroll to position [177, 0]
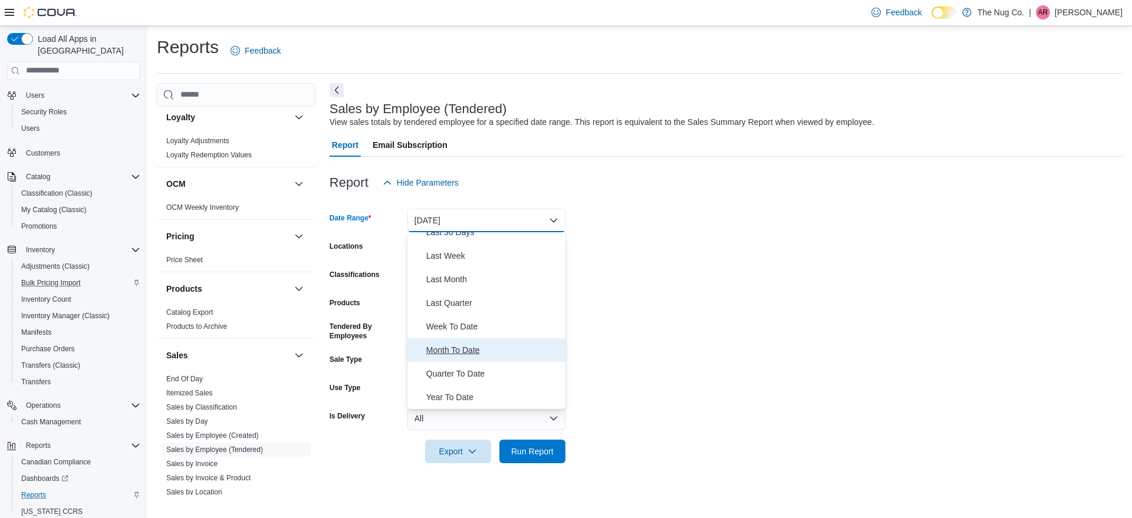
click at [475, 356] on span "Month To Date" at bounding box center [493, 350] width 134 height 14
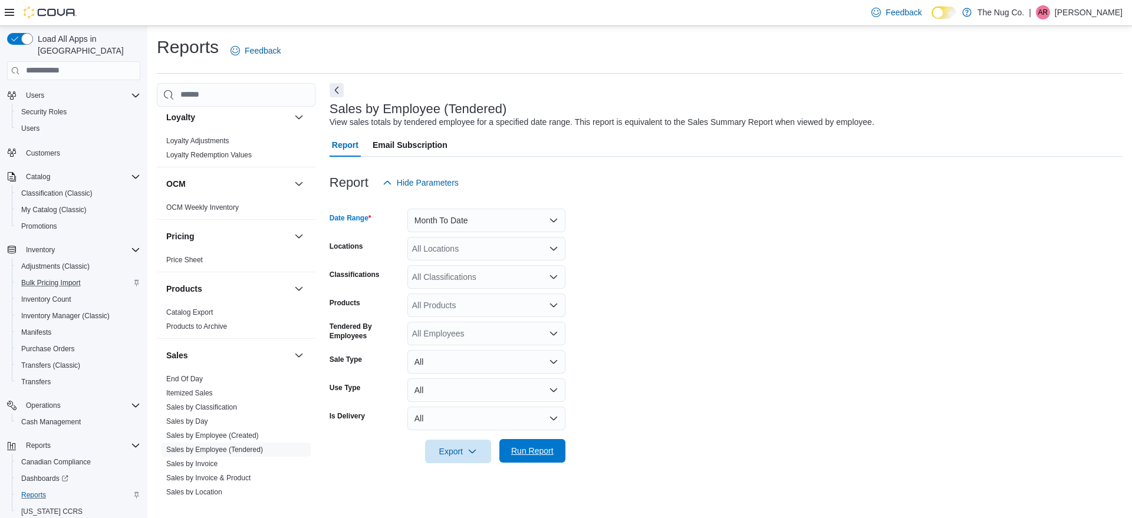
click at [523, 456] on span "Run Report" at bounding box center [532, 451] width 42 height 12
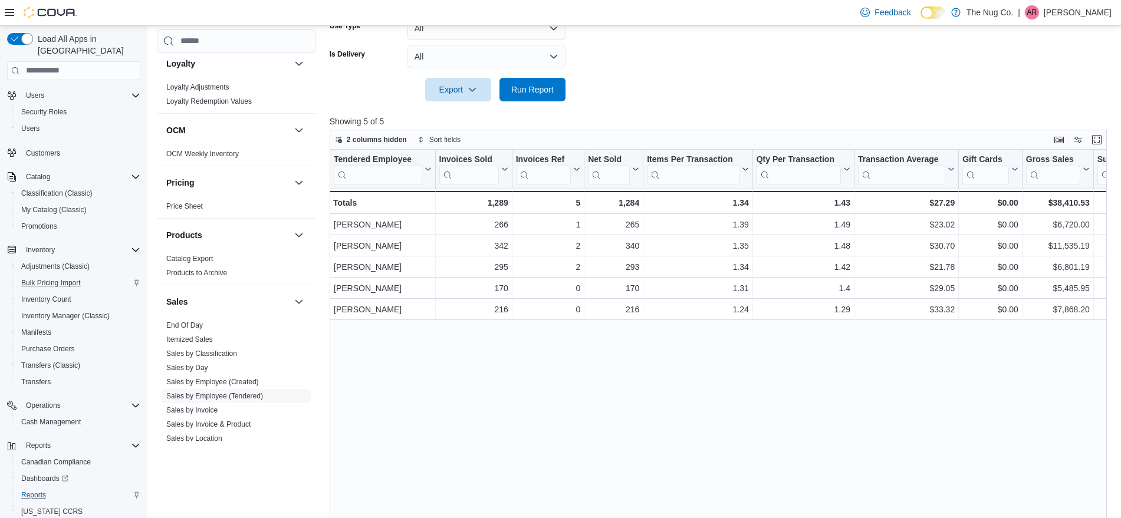
scroll to position [369, 0]
